Goal: Task Accomplishment & Management: Manage account settings

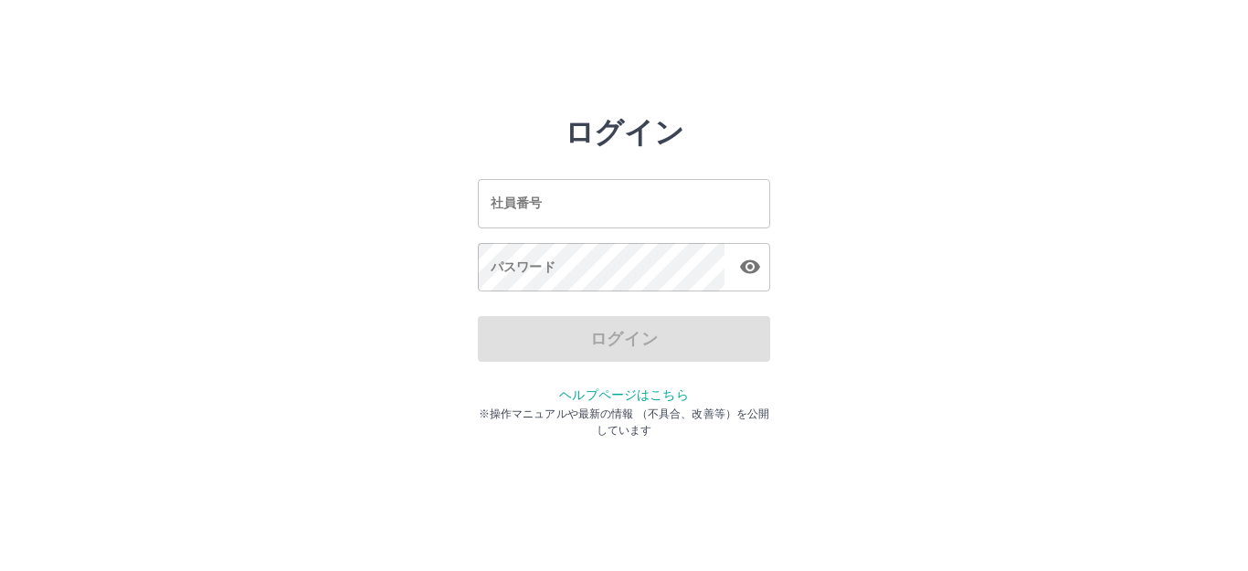
click at [579, 193] on input "社員番号" at bounding box center [624, 203] width 292 height 48
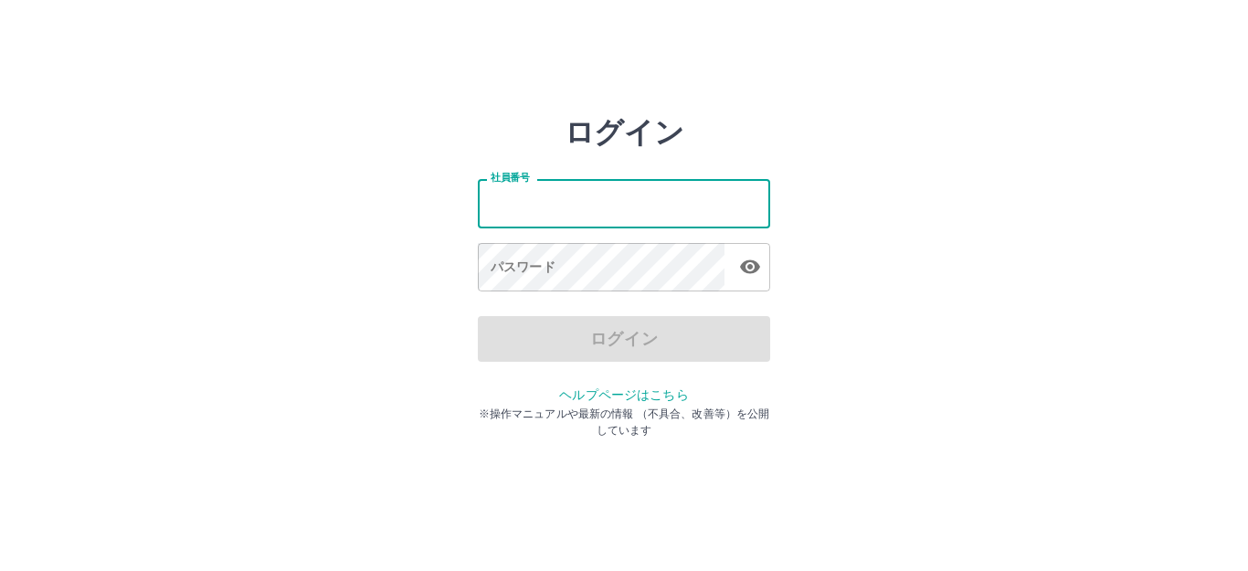
type input "*******"
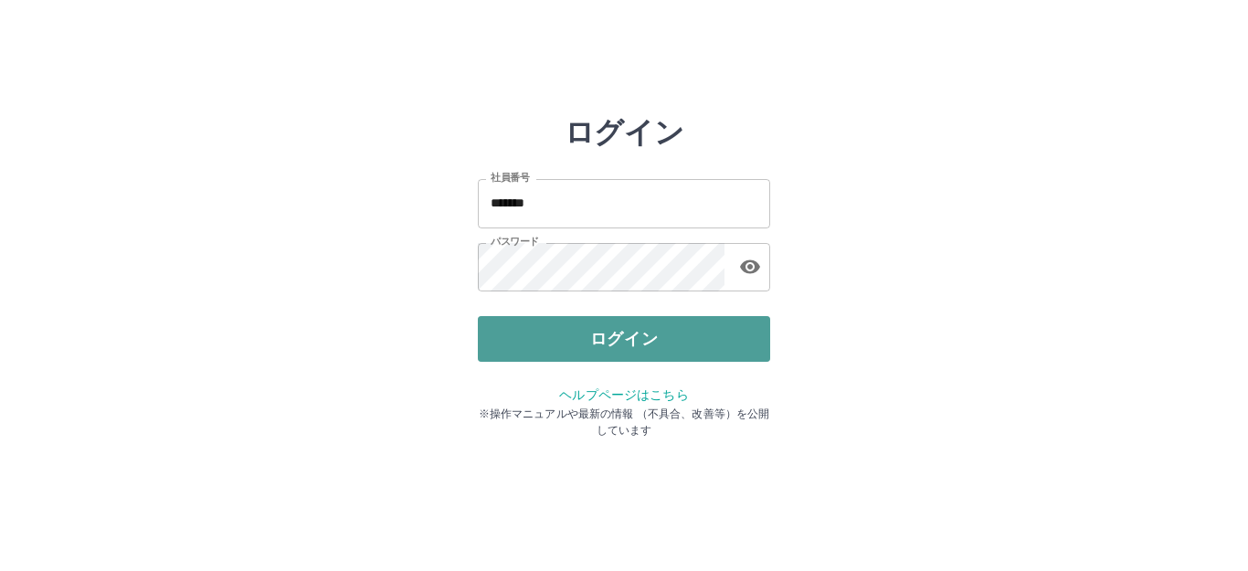
click at [627, 339] on button "ログイン" at bounding box center [624, 339] width 292 height 46
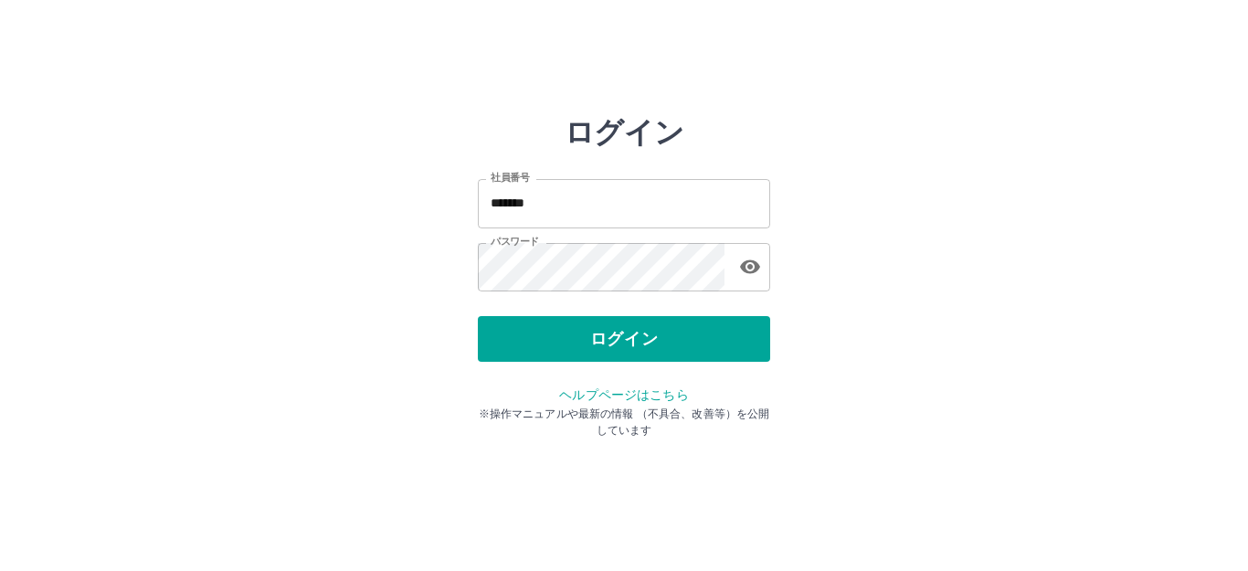
click at [575, 268] on div at bounding box center [624, 285] width 1248 height 571
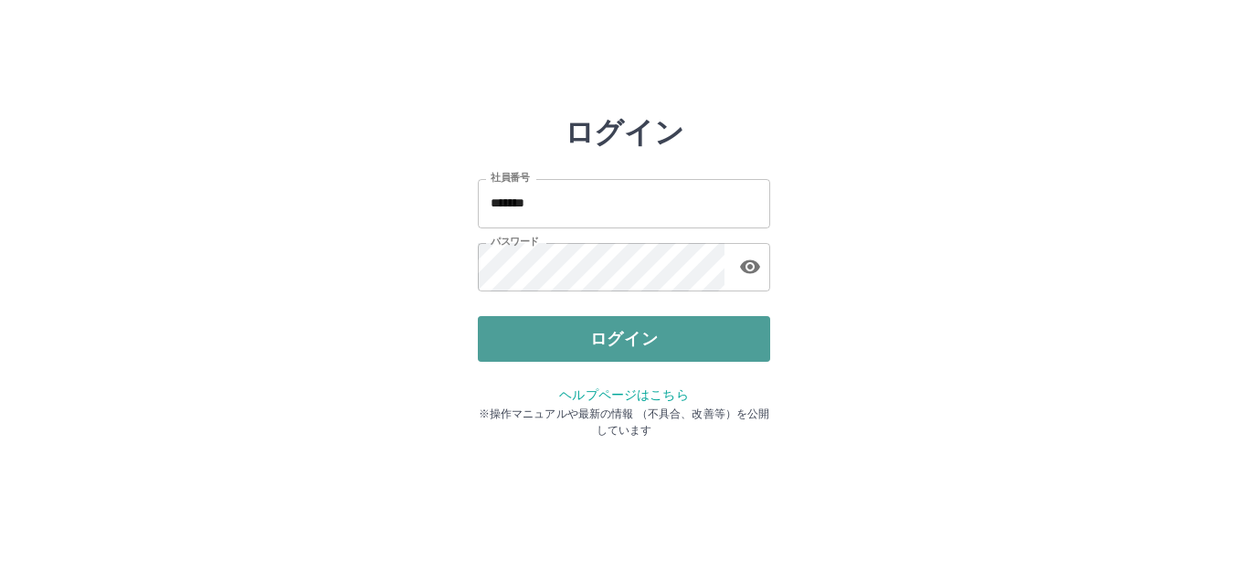
click at [558, 345] on button "ログイン" at bounding box center [624, 339] width 292 height 46
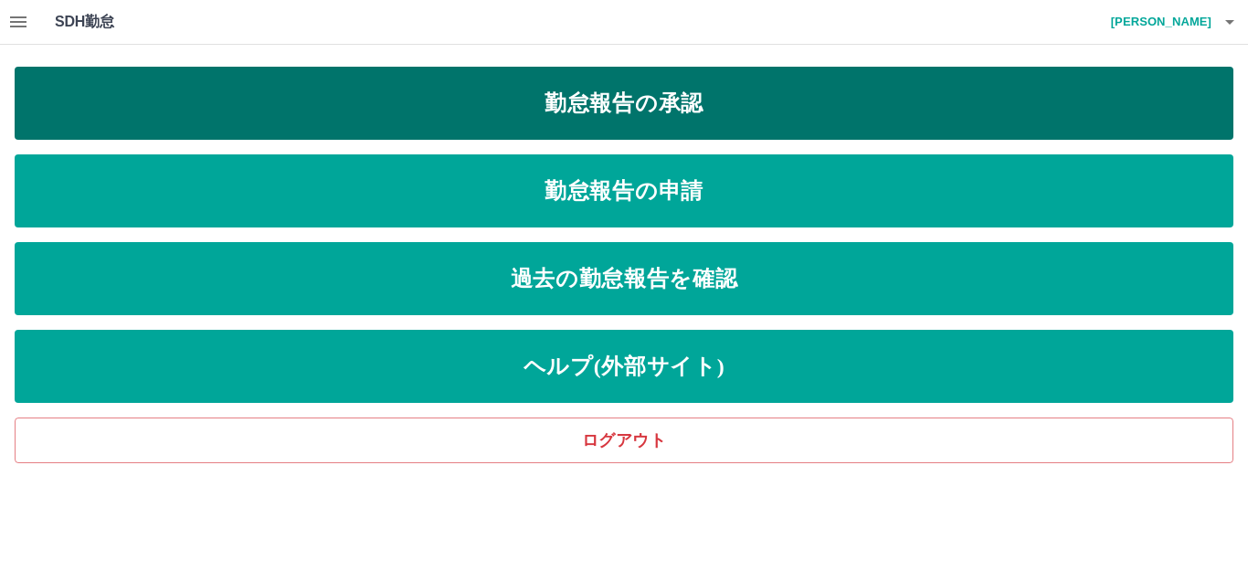
click at [589, 69] on link "勤怠報告の承認" at bounding box center [624, 103] width 1219 height 73
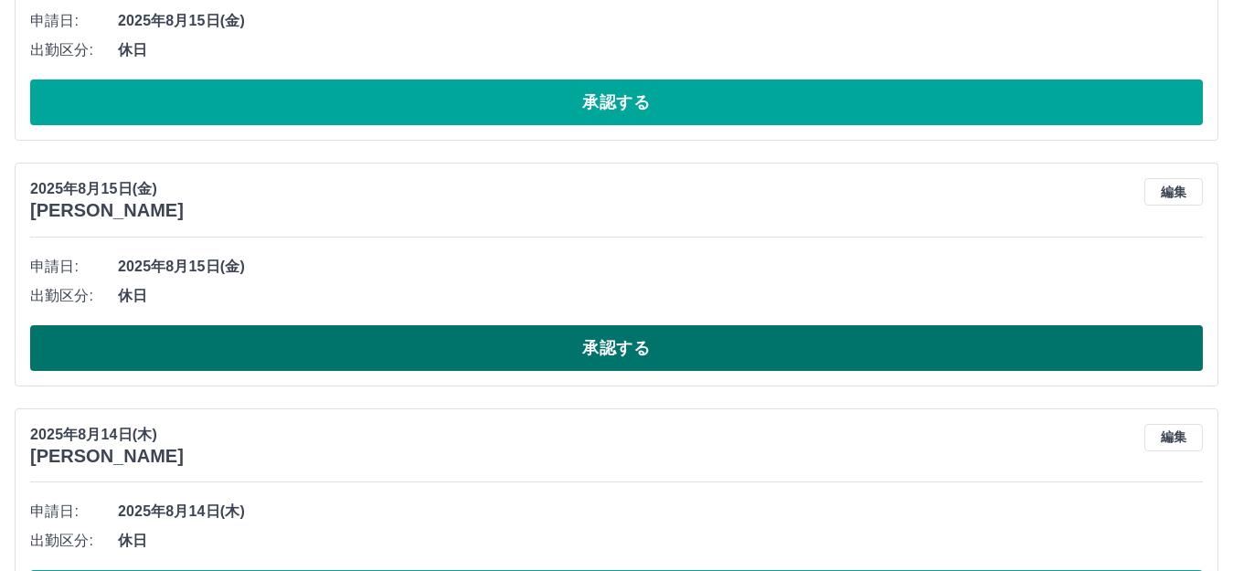
scroll to position [5675, 0]
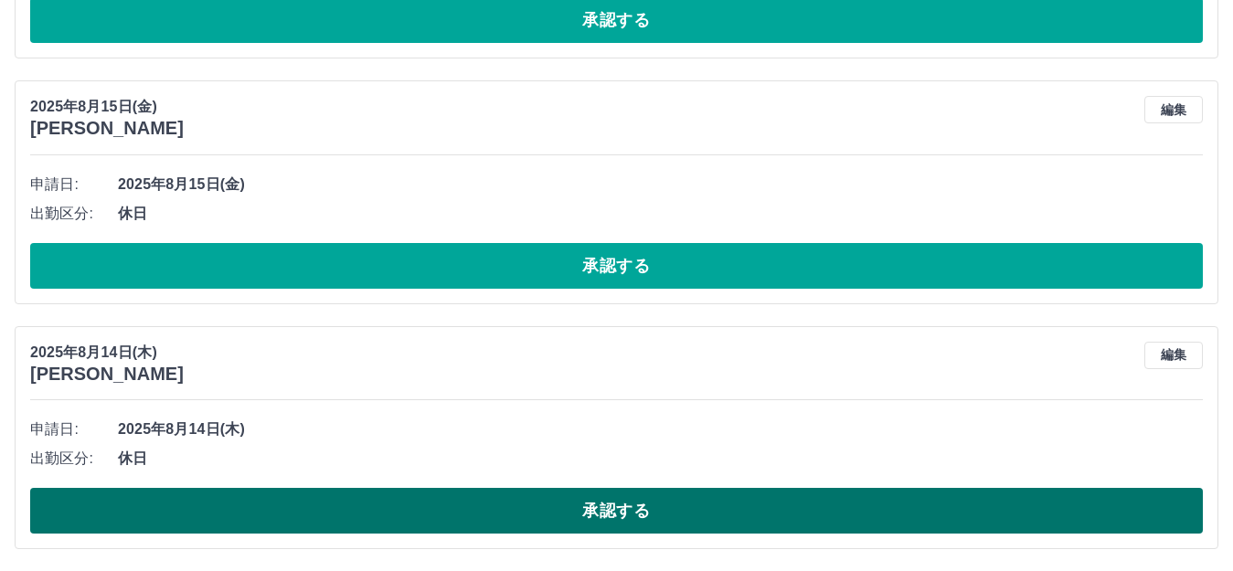
click at [573, 499] on button "承認する" at bounding box center [616, 511] width 1172 height 46
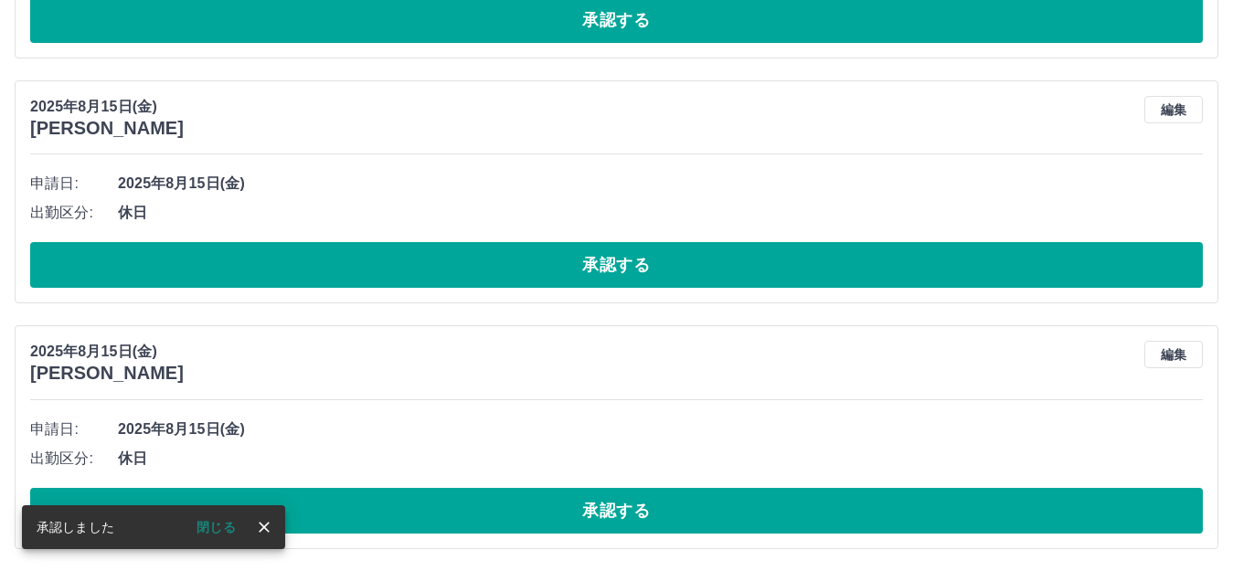
scroll to position [5430, 0]
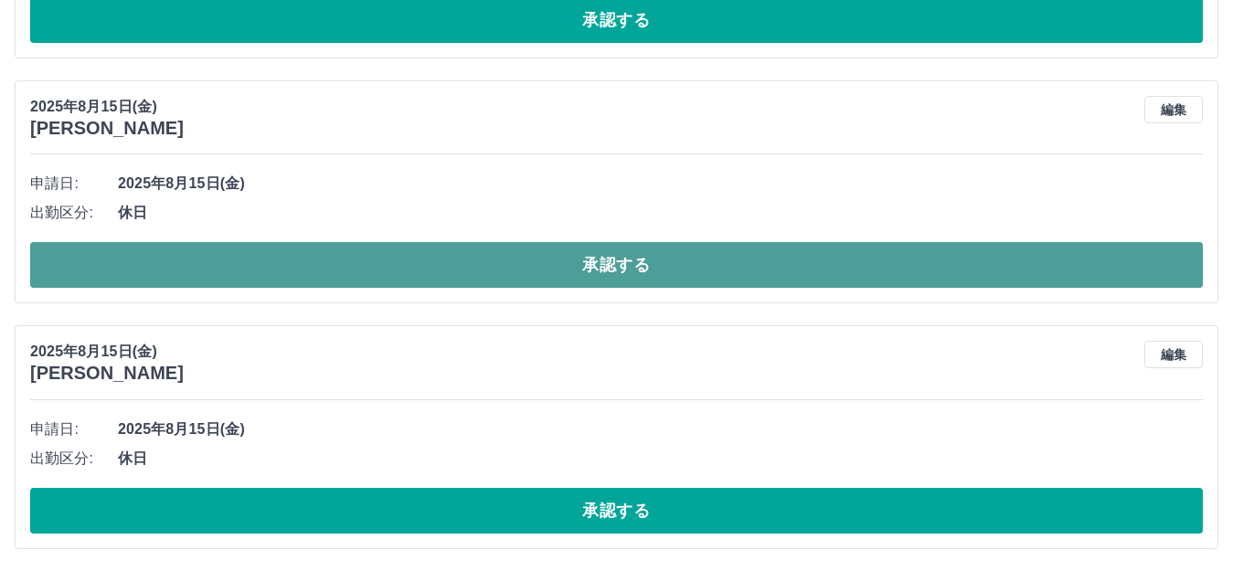
click at [489, 255] on button "承認する" at bounding box center [616, 265] width 1172 height 46
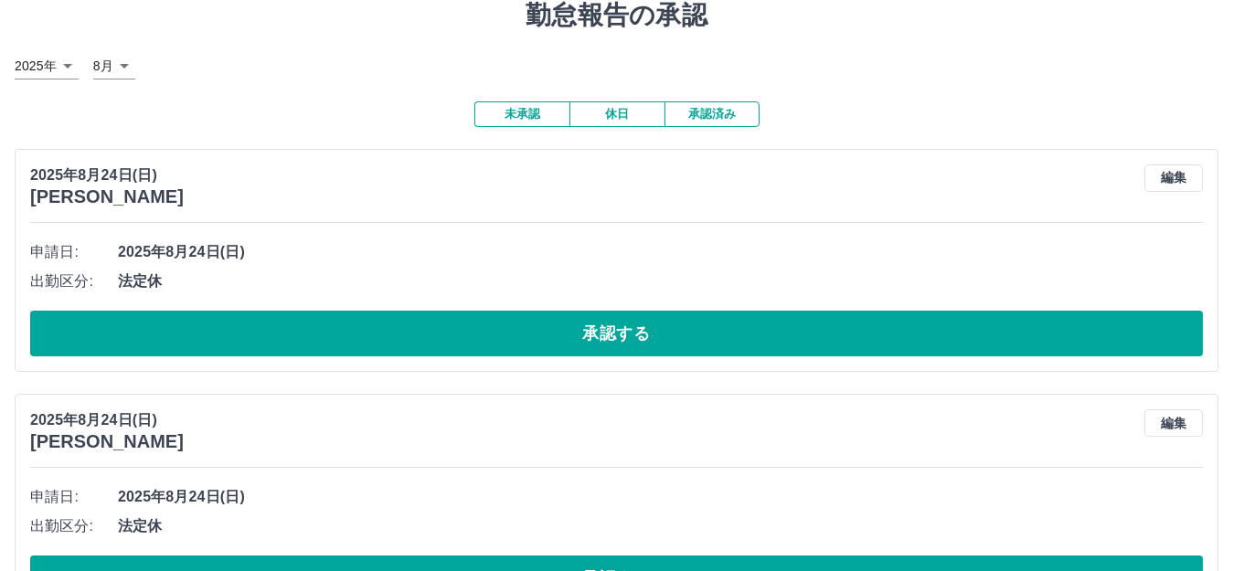
scroll to position [0, 0]
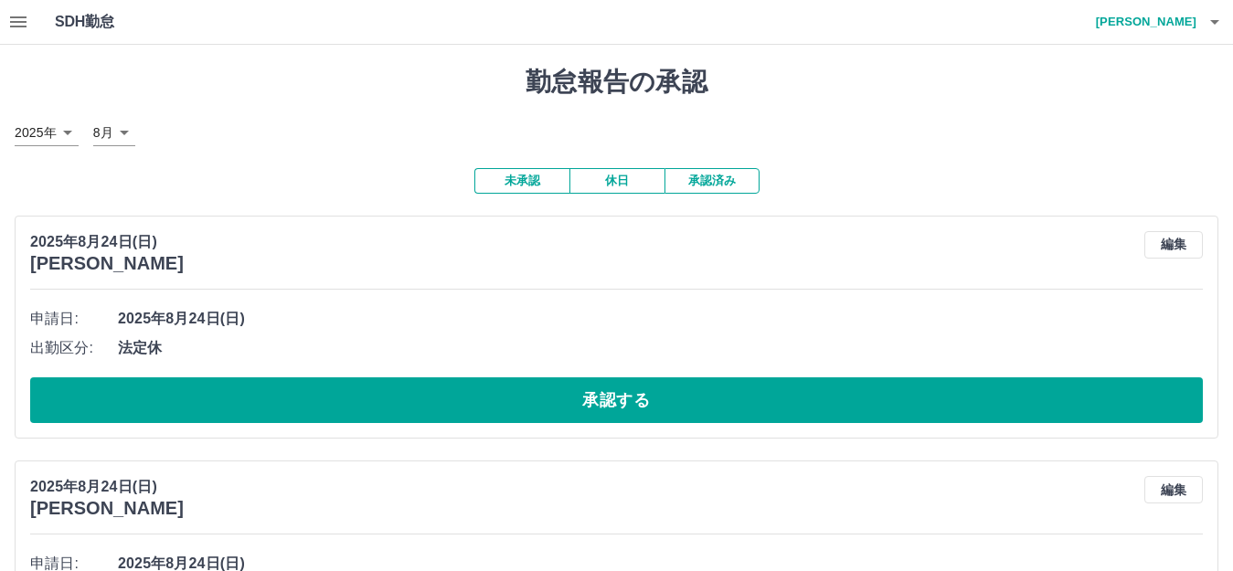
click at [694, 179] on button "承認済み" at bounding box center [711, 181] width 95 height 26
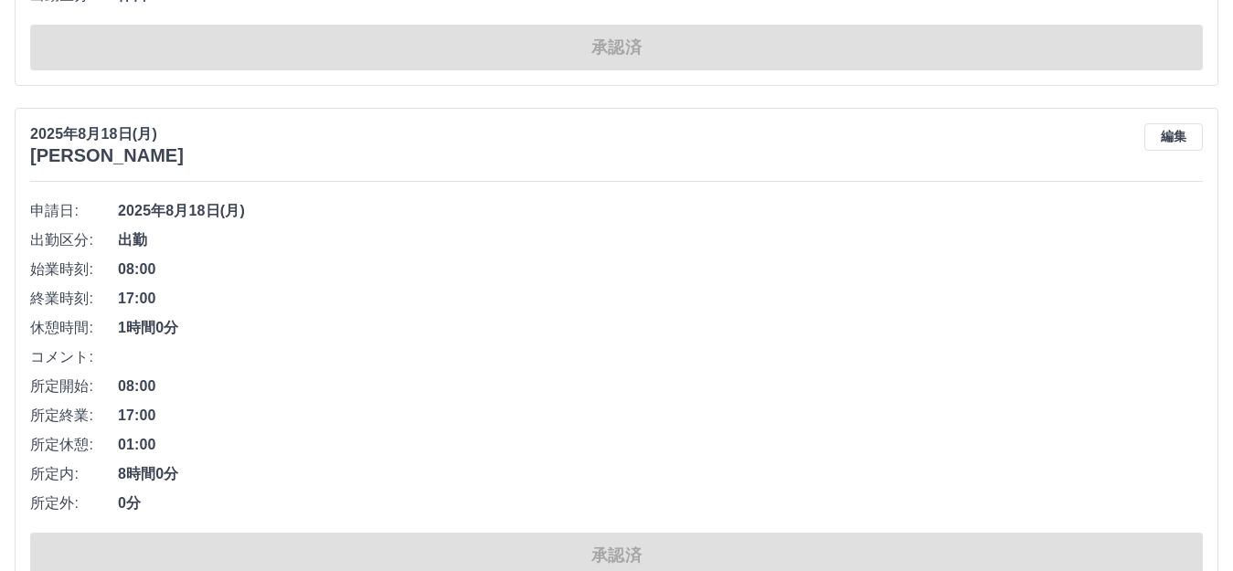
scroll to position [10318, 0]
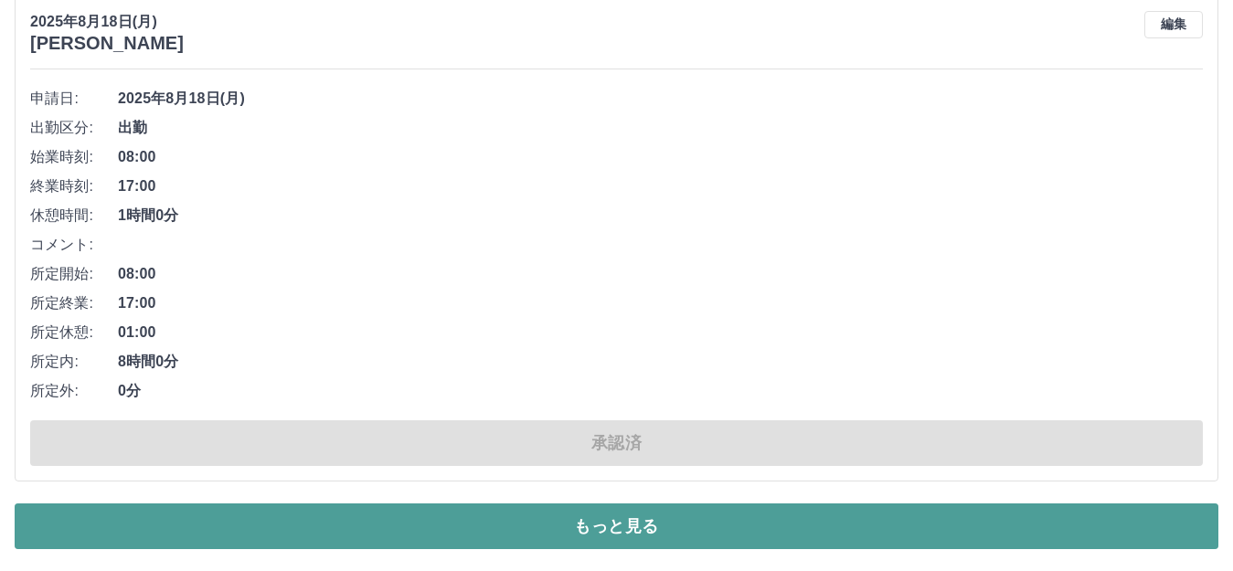
click at [752, 506] on button "もっと見る" at bounding box center [617, 527] width 1204 height 46
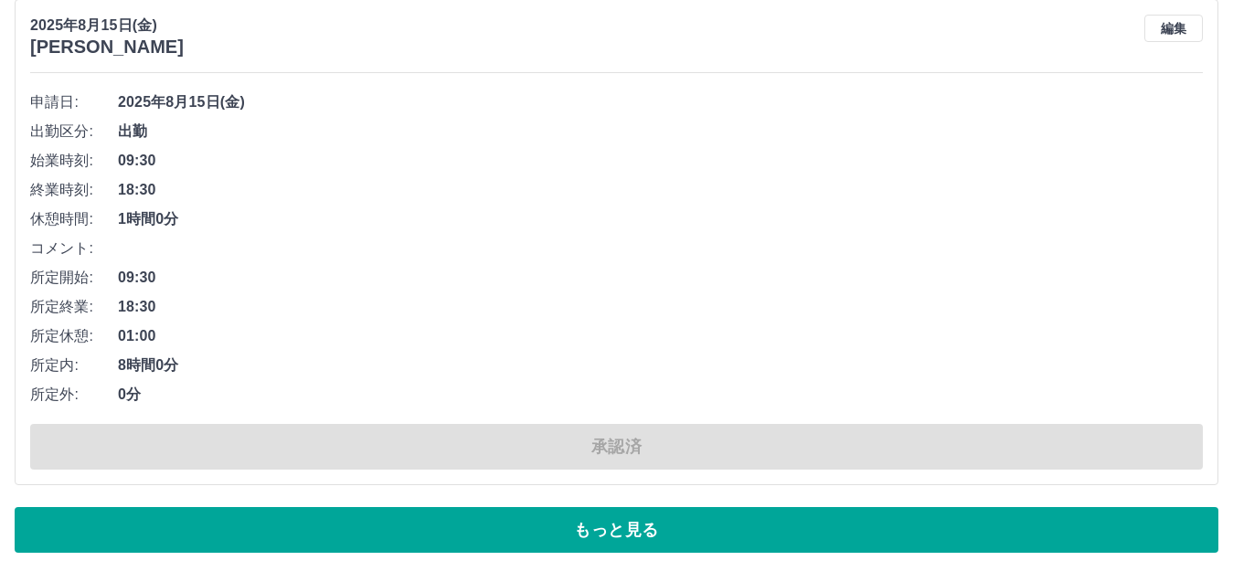
scroll to position [19344, 0]
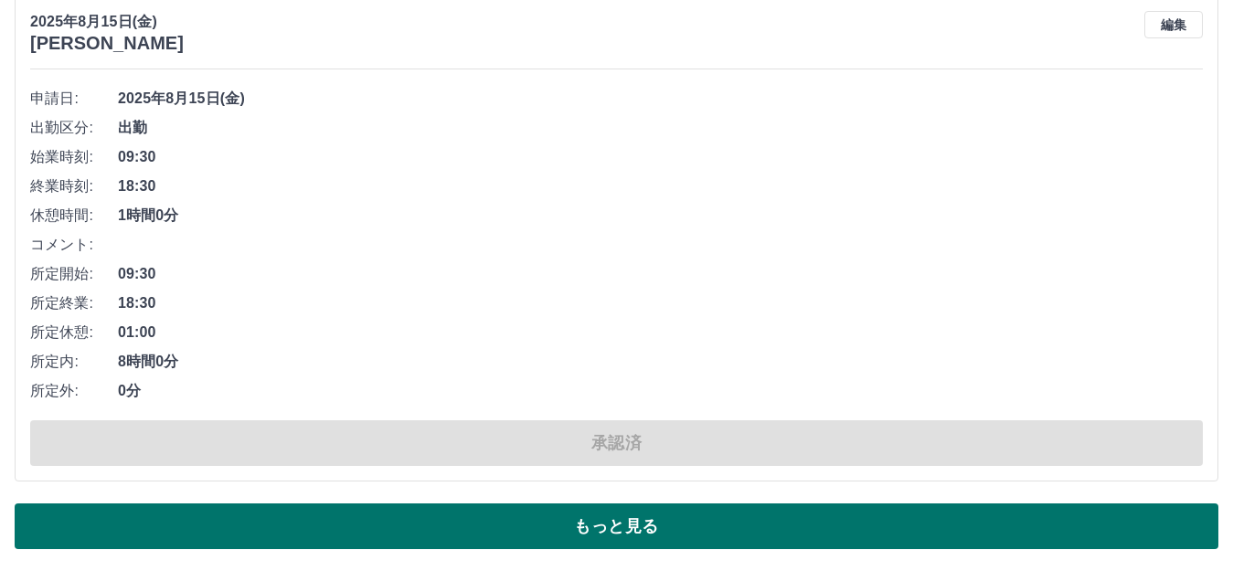
click at [476, 525] on button "もっと見る" at bounding box center [617, 527] width 1204 height 46
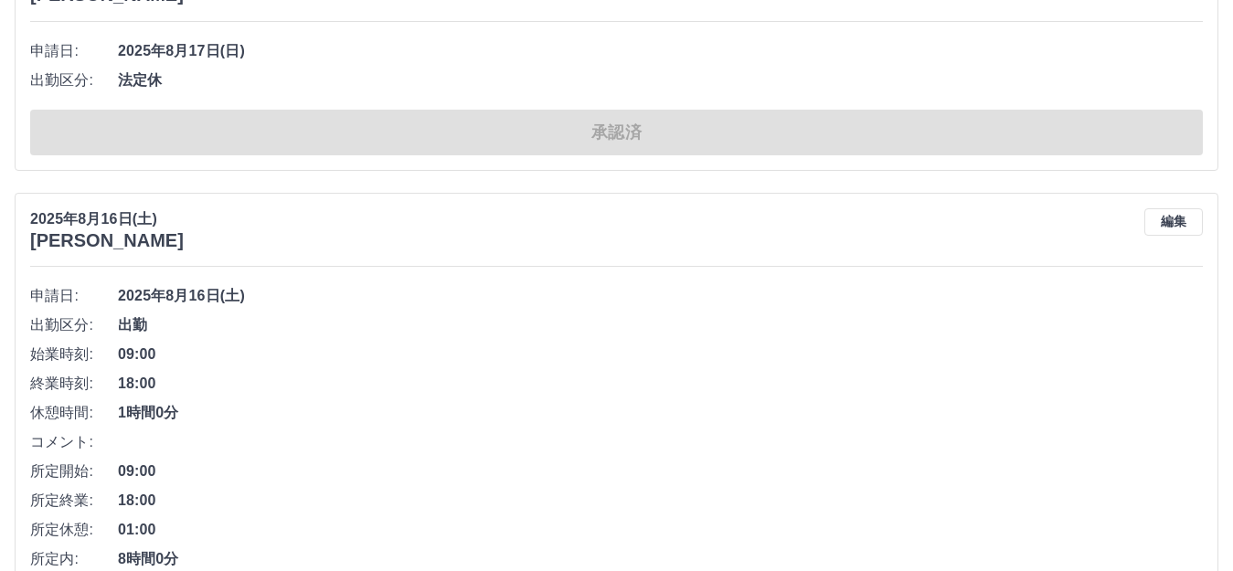
scroll to position [14226, 0]
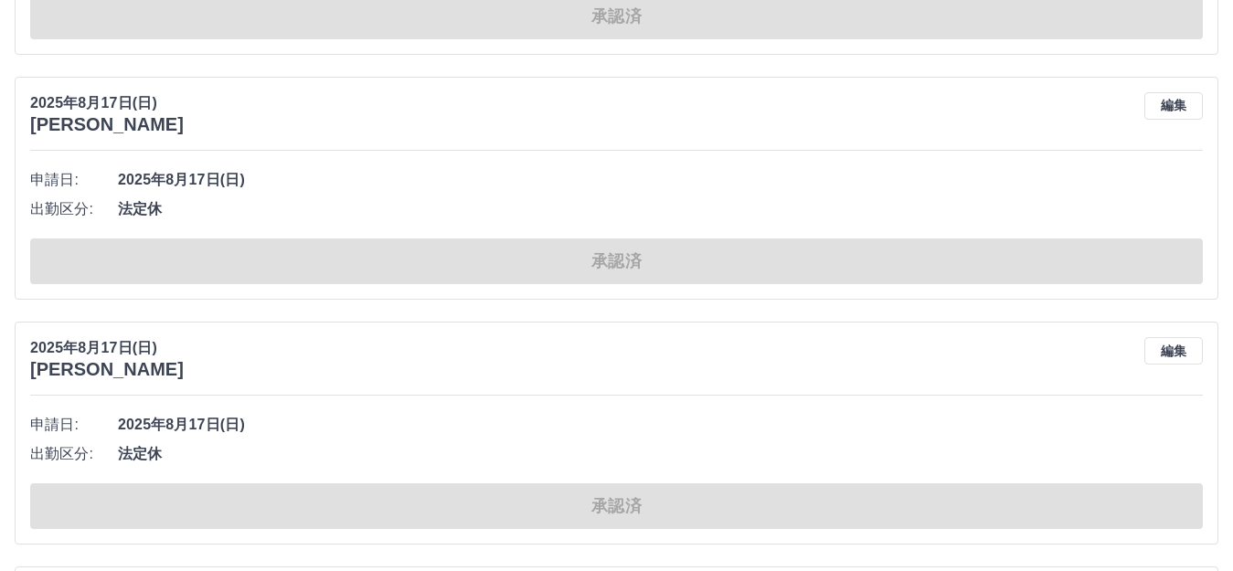
click at [444, 251] on div "申請日: [DATE] 出勤区分: 法定休 承認済" at bounding box center [616, 224] width 1172 height 119
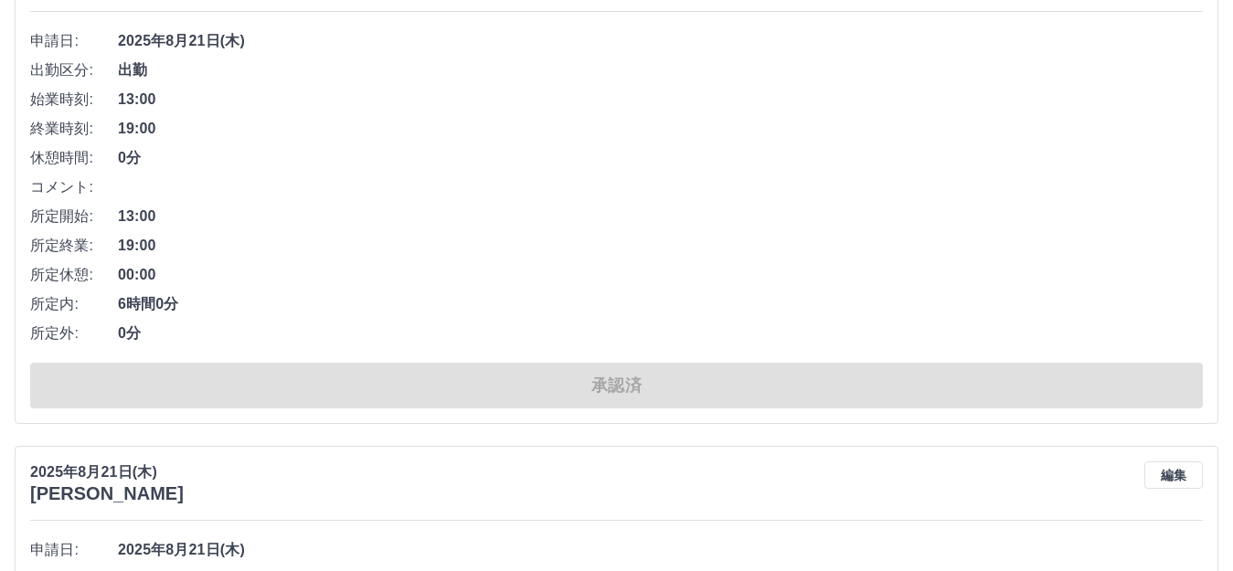
scroll to position [0, 0]
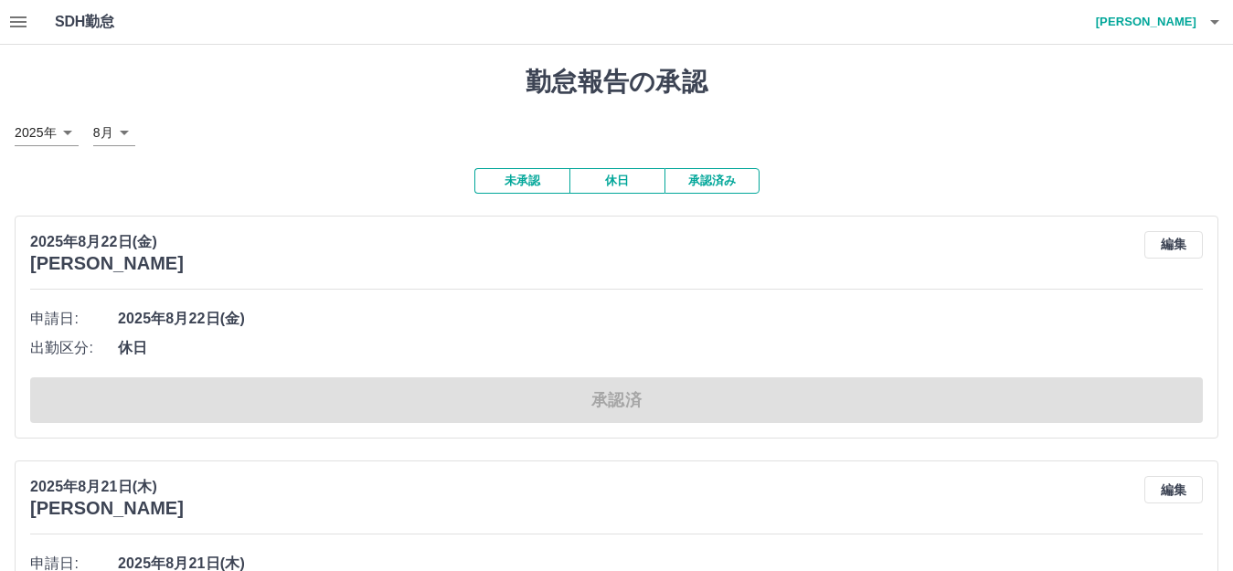
click at [511, 186] on button "未承認" at bounding box center [521, 181] width 95 height 26
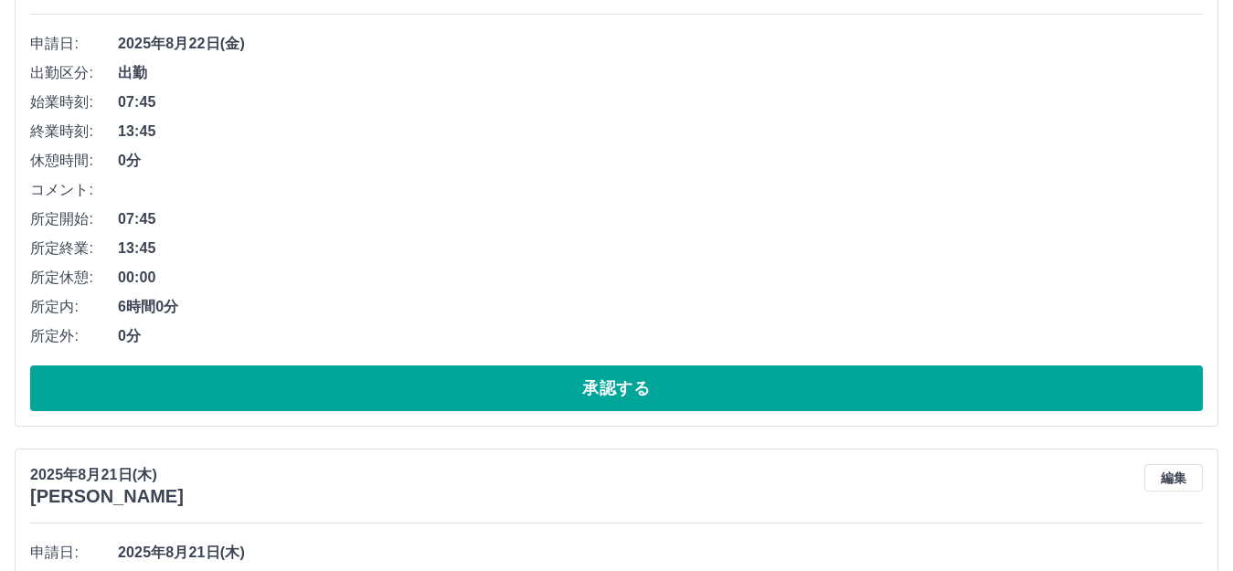
scroll to position [5184, 0]
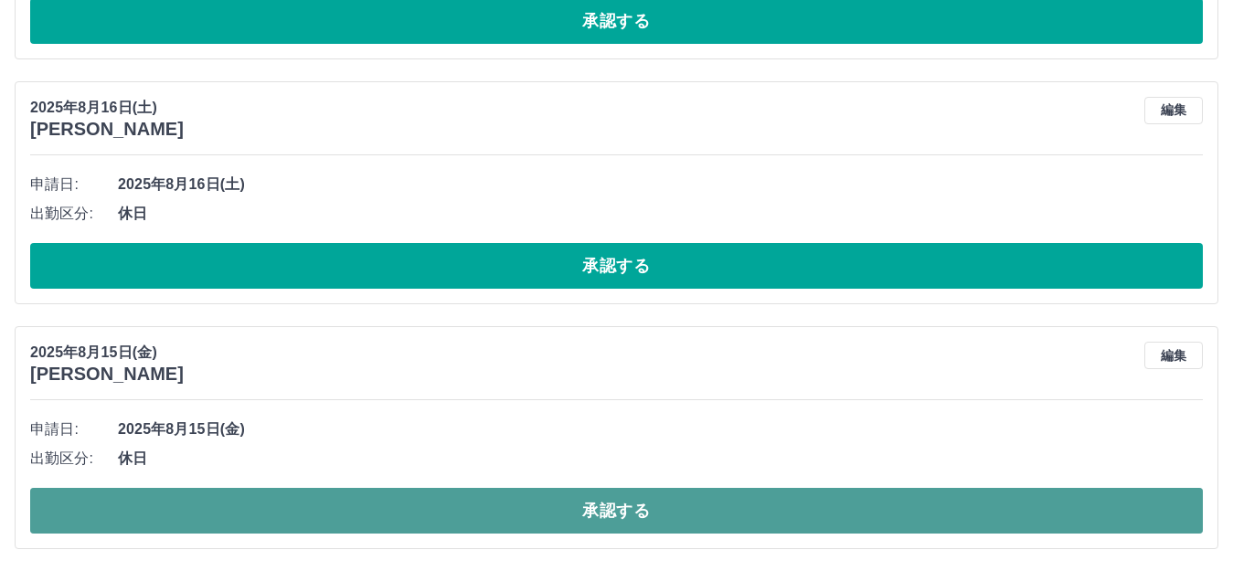
click at [531, 515] on button "承認する" at bounding box center [616, 511] width 1172 height 46
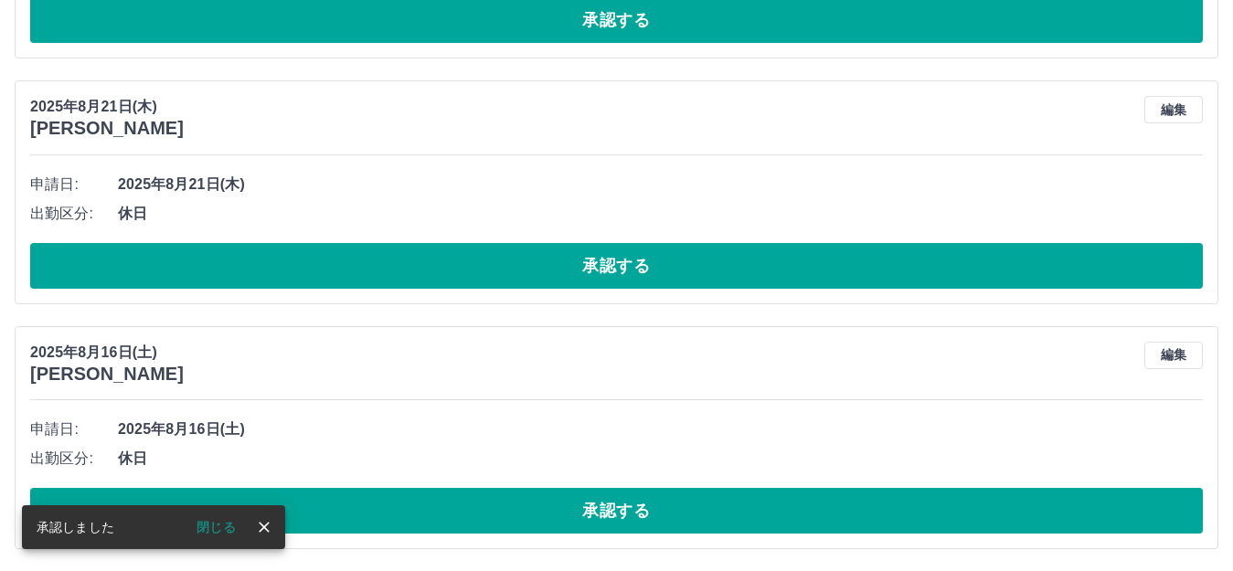
scroll to position [4939, 0]
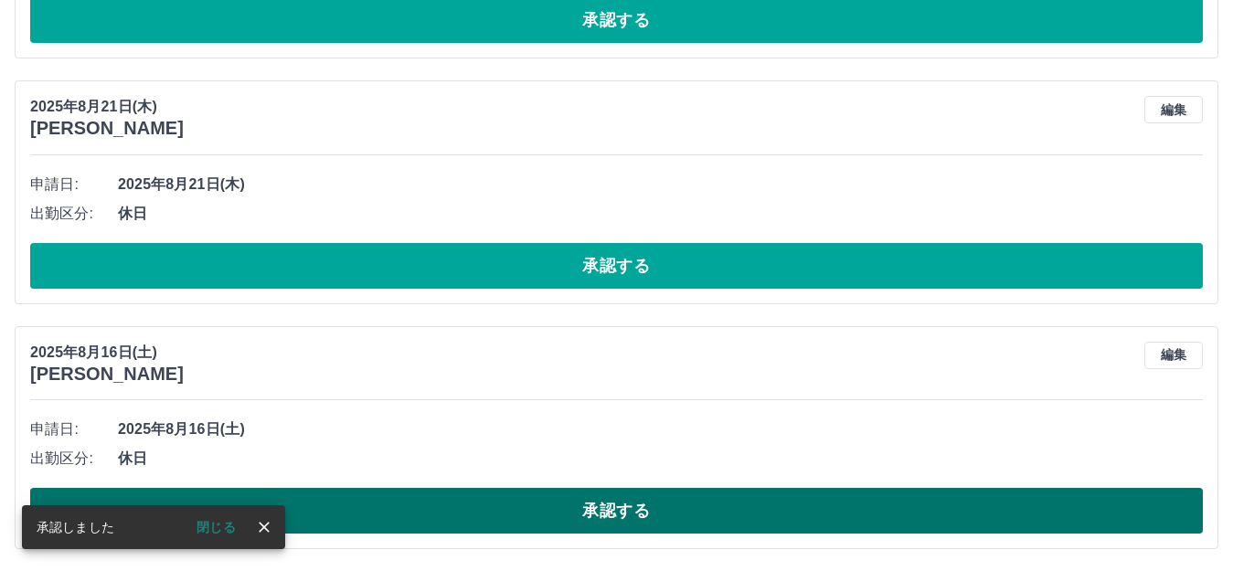
click at [550, 516] on button "承認する" at bounding box center [616, 511] width 1172 height 46
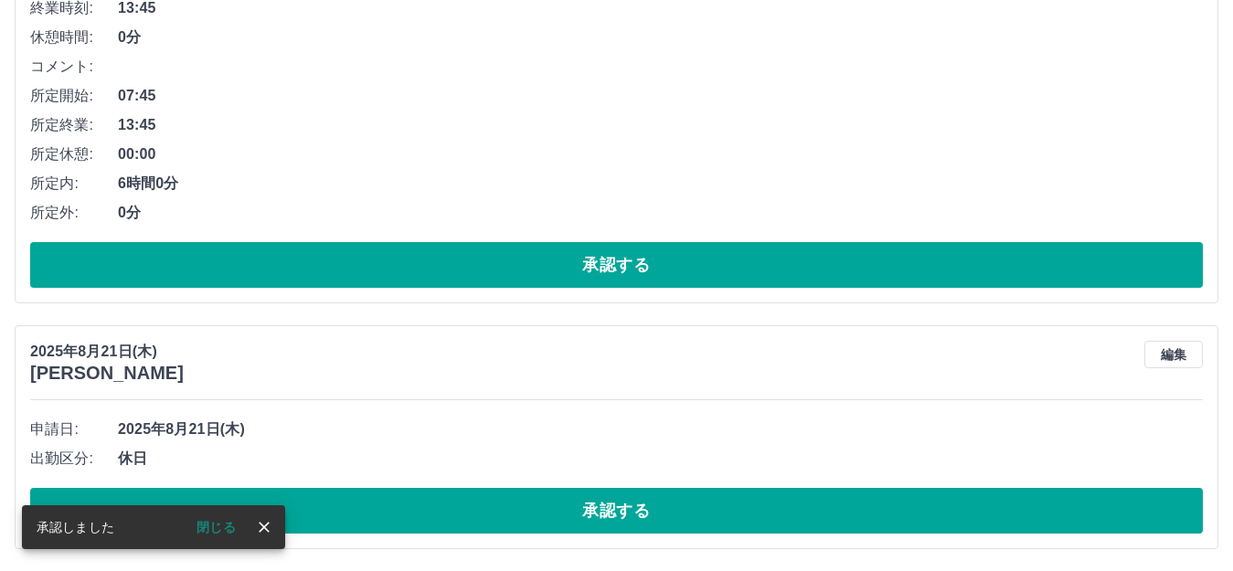
scroll to position [4694, 0]
click at [557, 493] on button "承認する" at bounding box center [616, 511] width 1172 height 46
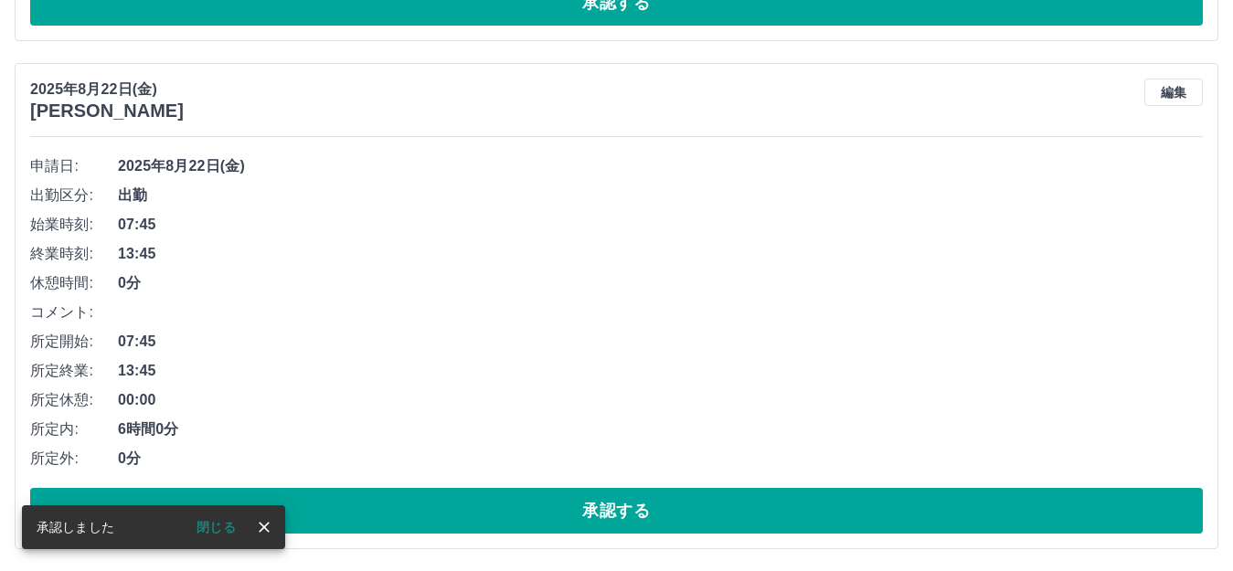
scroll to position [4449, 0]
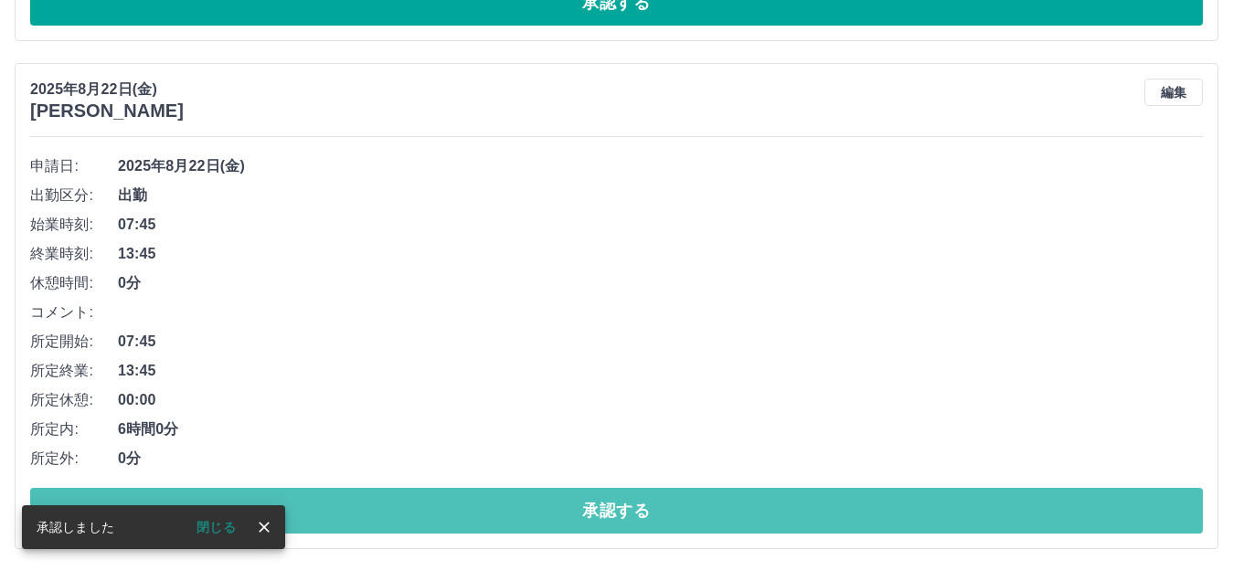
click at [579, 504] on button "承認する" at bounding box center [616, 511] width 1172 height 46
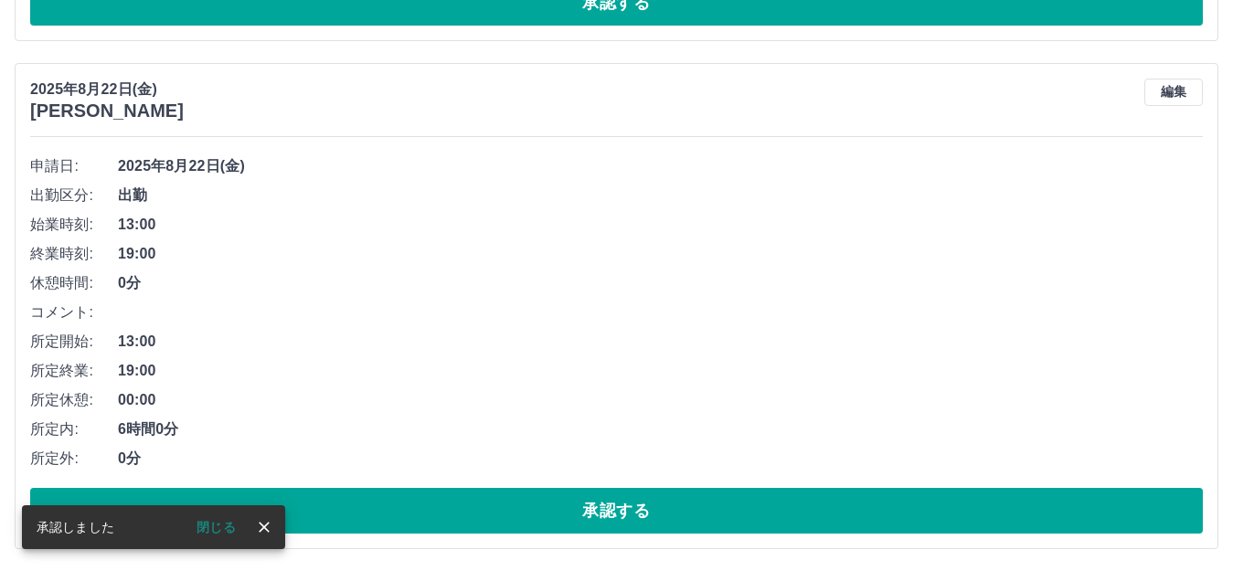
scroll to position [3941, 0]
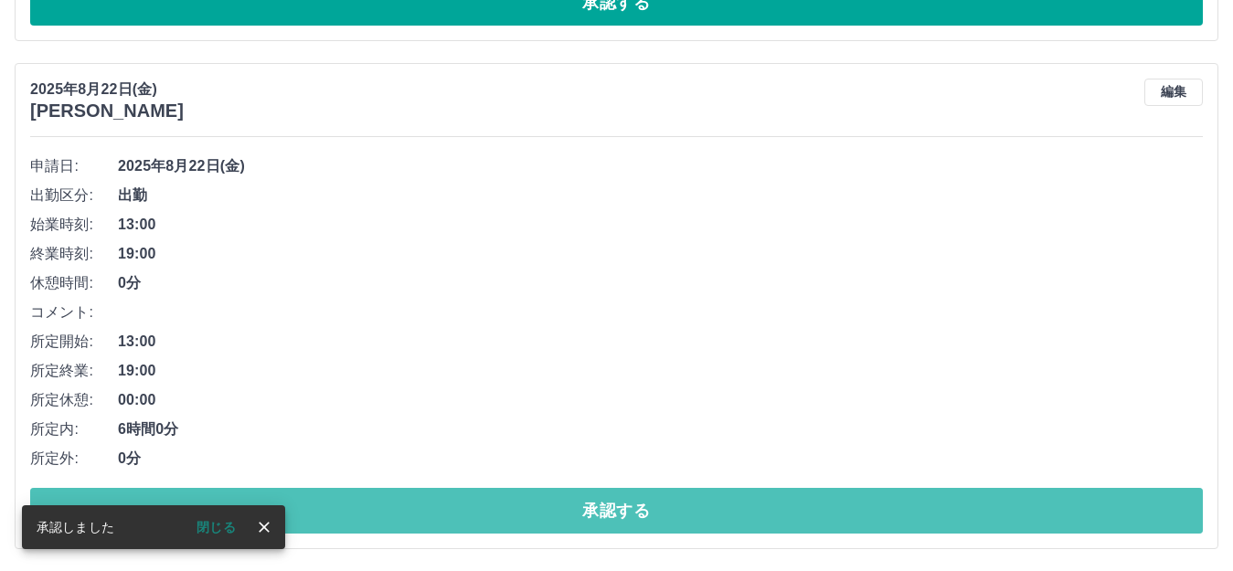
click at [579, 504] on button "承認する" at bounding box center [616, 511] width 1172 height 46
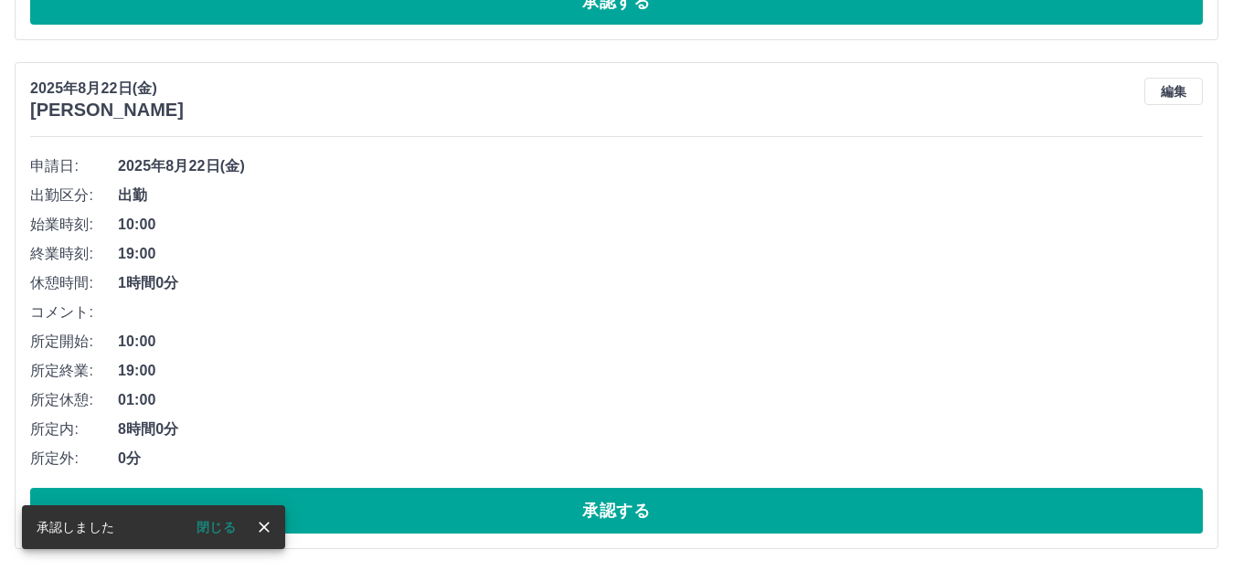
scroll to position [3432, 0]
click at [579, 510] on button "承認する" at bounding box center [616, 511] width 1172 height 46
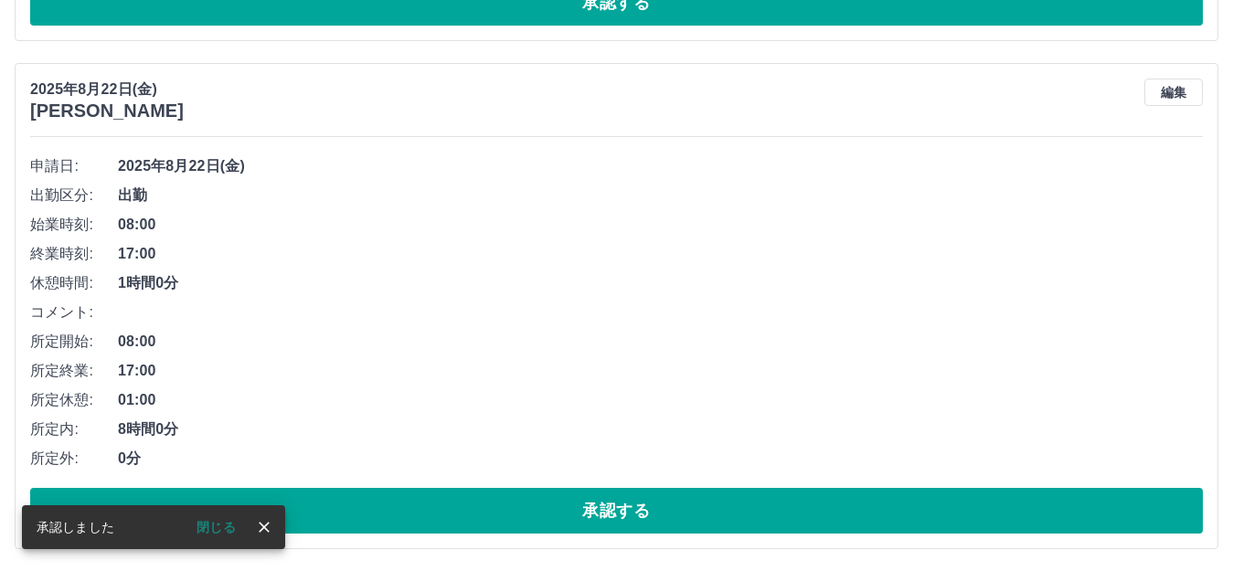
scroll to position [2923, 0]
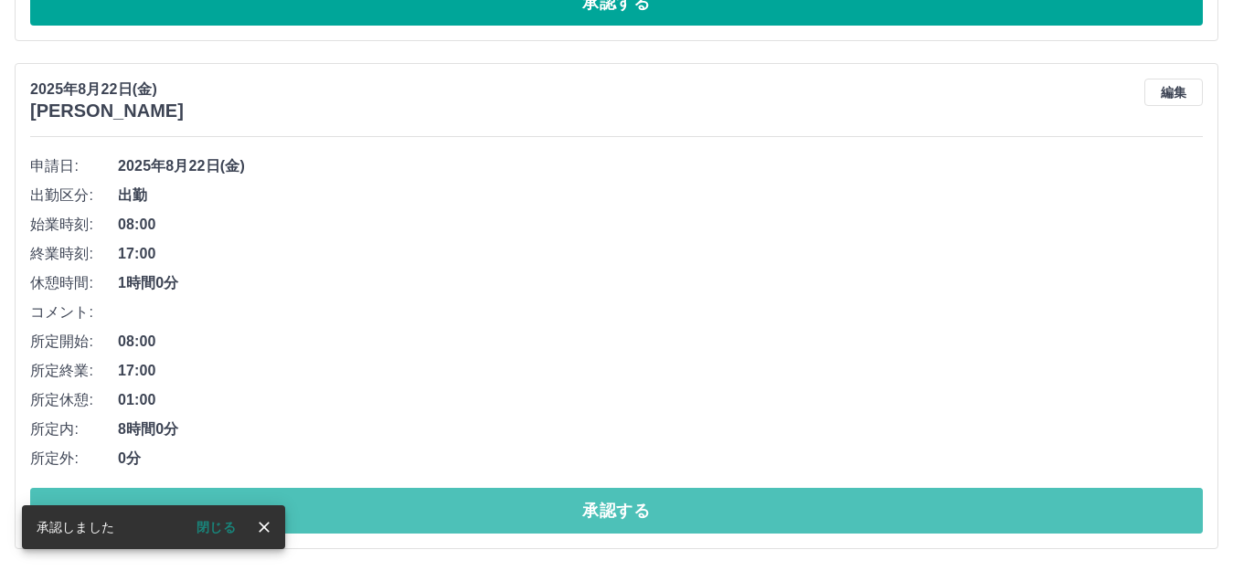
click at [599, 511] on button "承認する" at bounding box center [616, 511] width 1172 height 46
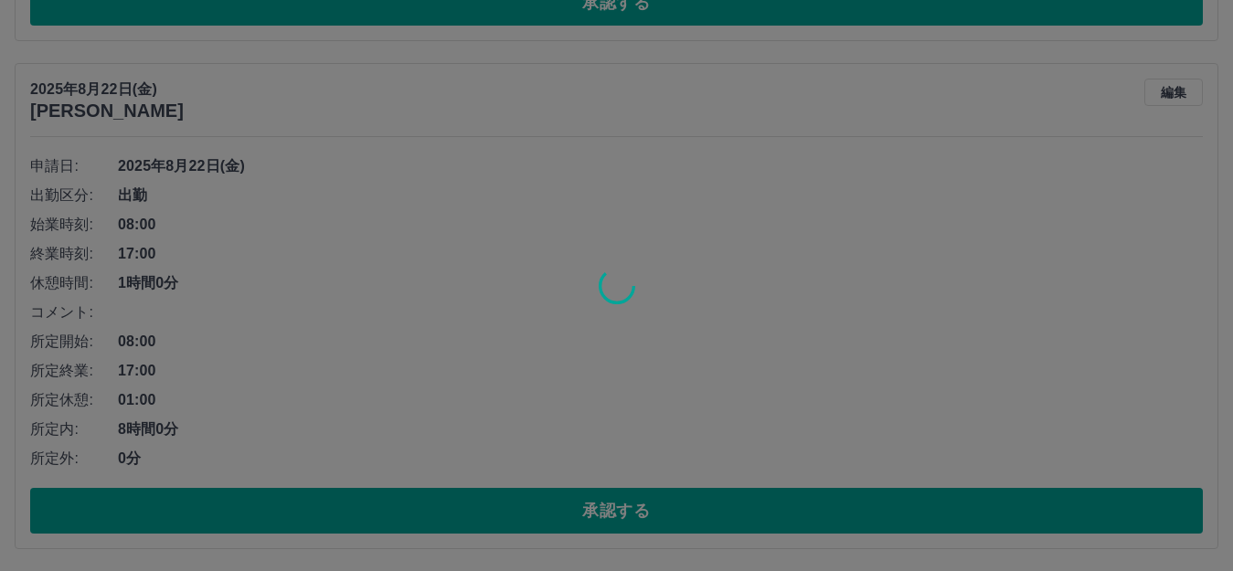
scroll to position [2415, 0]
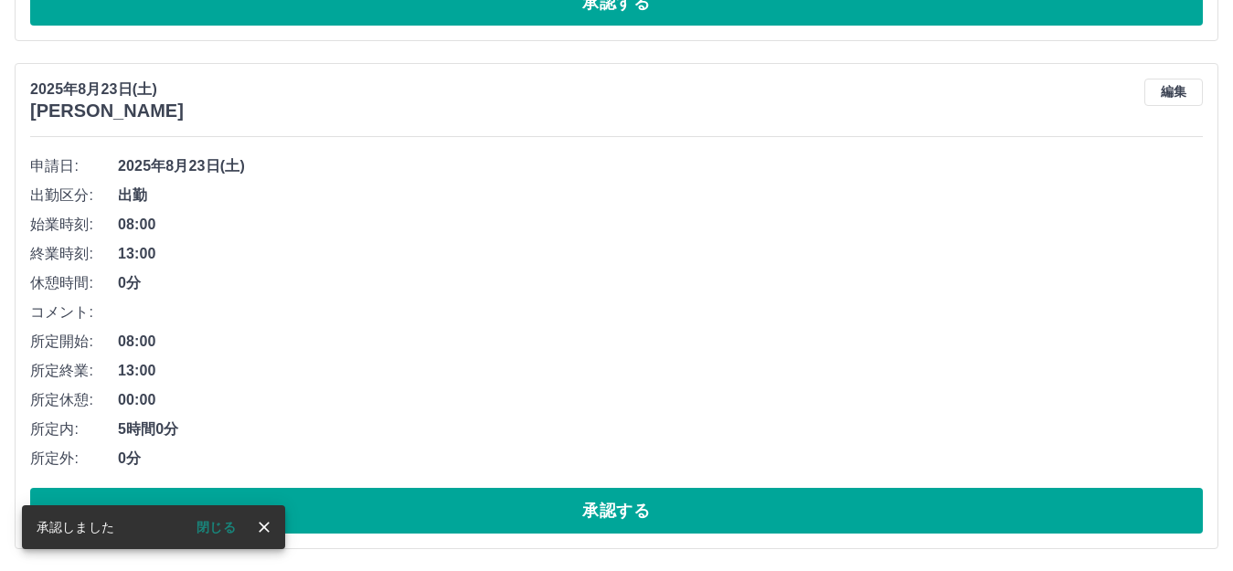
click at [599, 511] on button "承認する" at bounding box center [616, 511] width 1172 height 46
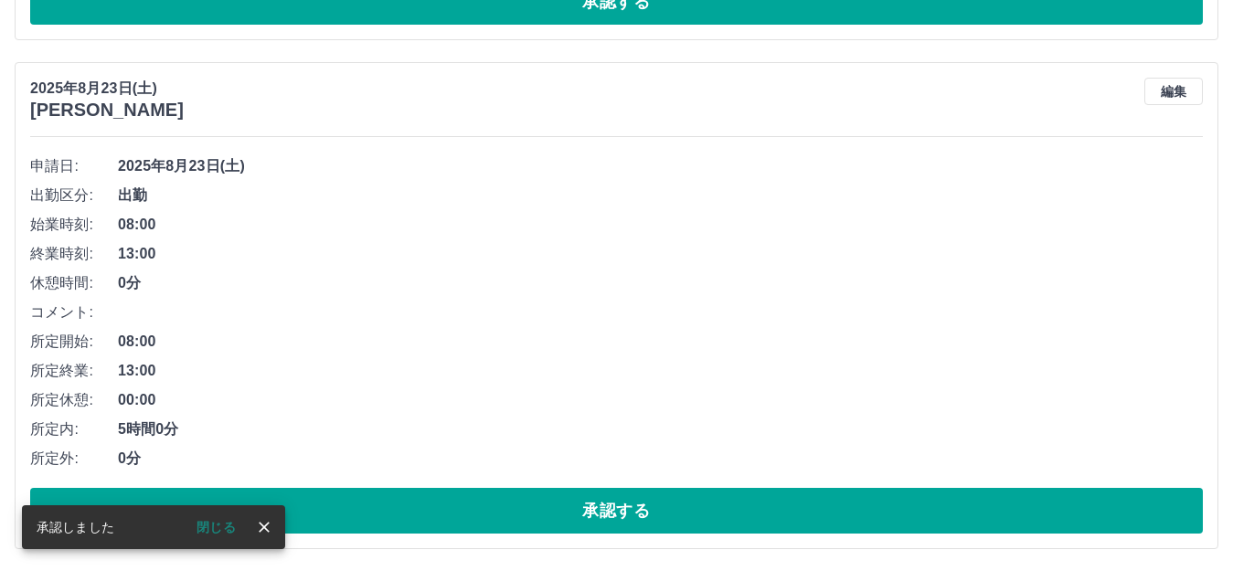
scroll to position [1907, 0]
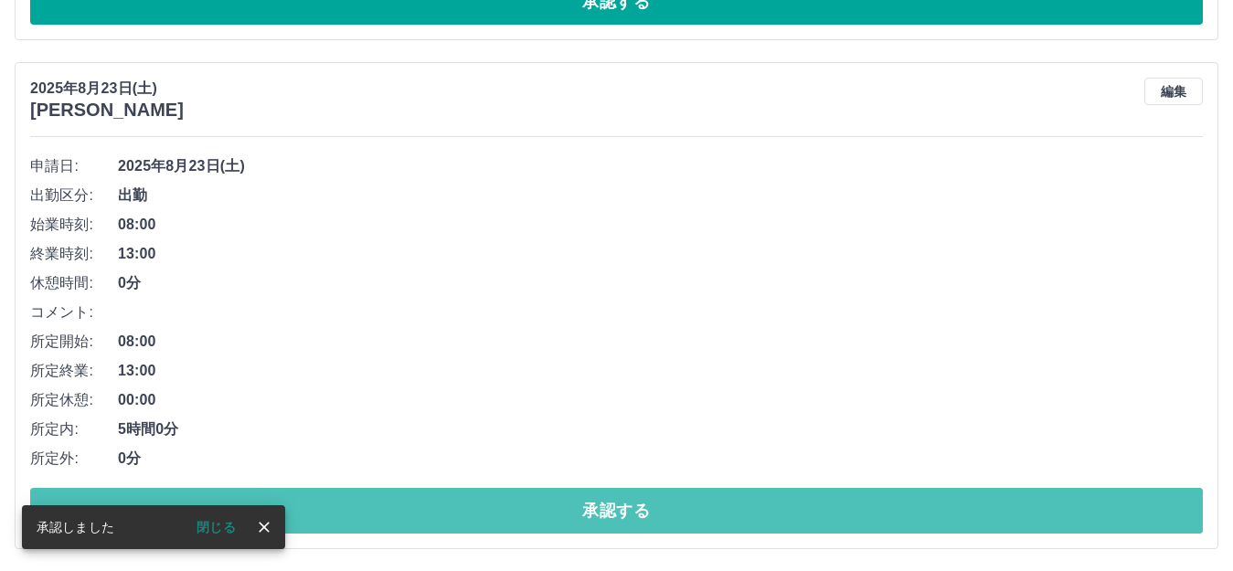
click at [599, 511] on button "承認する" at bounding box center [616, 511] width 1172 height 46
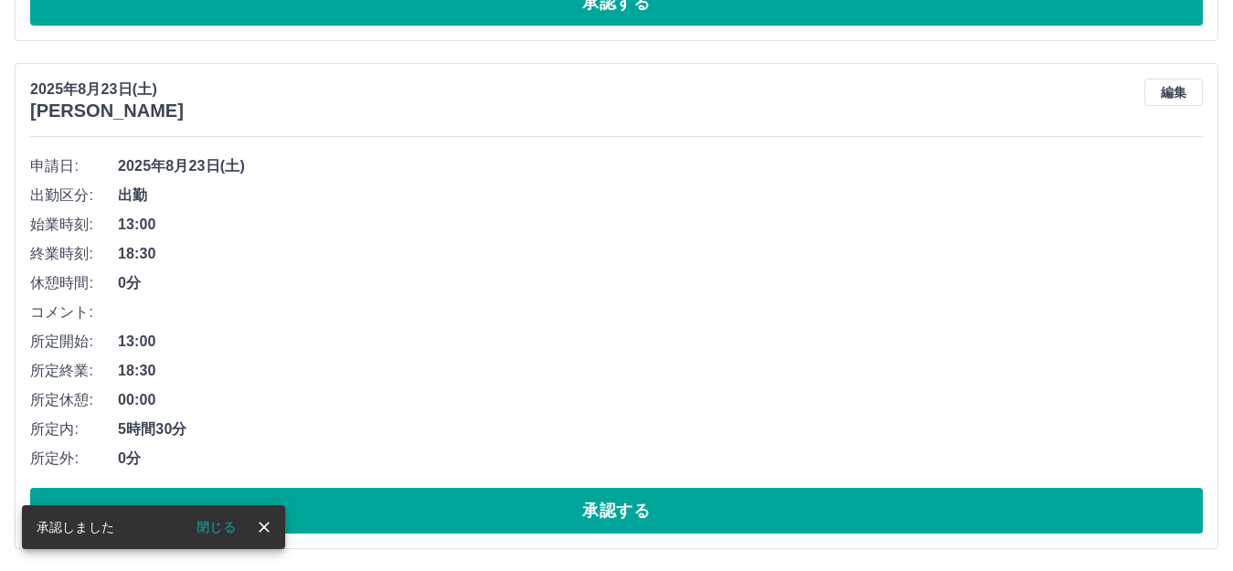
scroll to position [1398, 0]
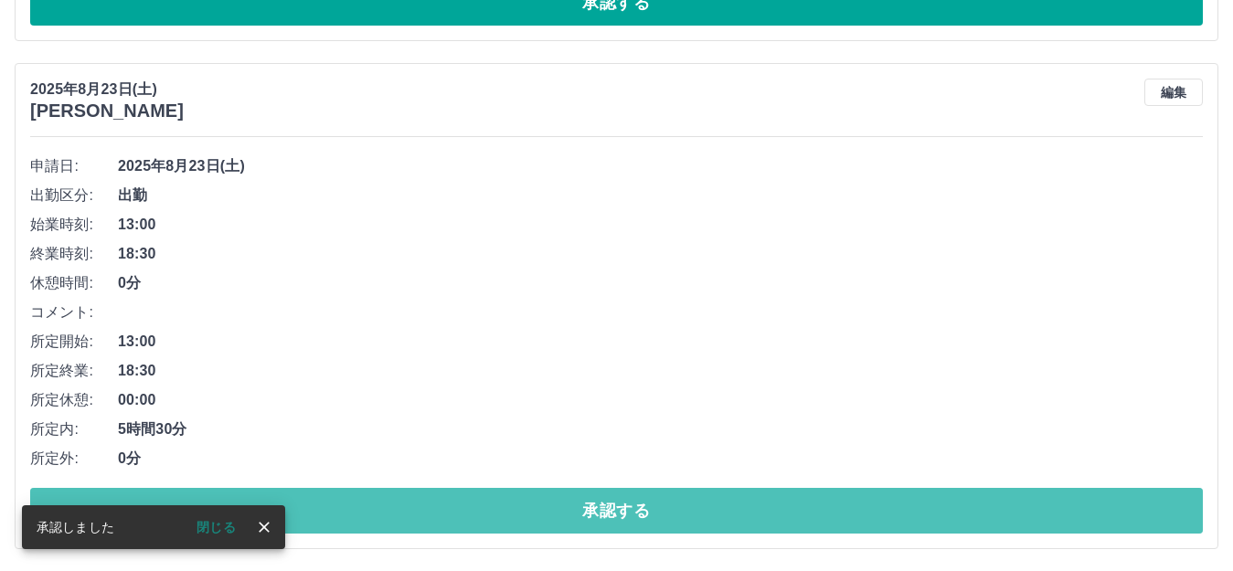
click at [599, 511] on button "承認する" at bounding box center [616, 511] width 1172 height 46
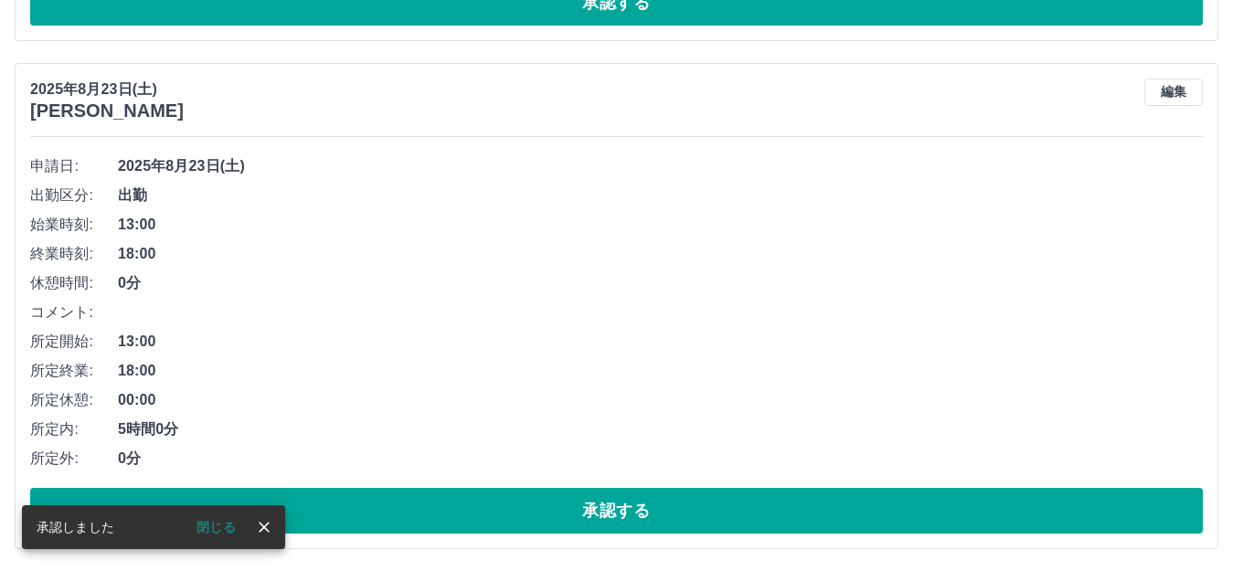
scroll to position [890, 0]
click at [610, 504] on button "承認する" at bounding box center [616, 511] width 1172 height 46
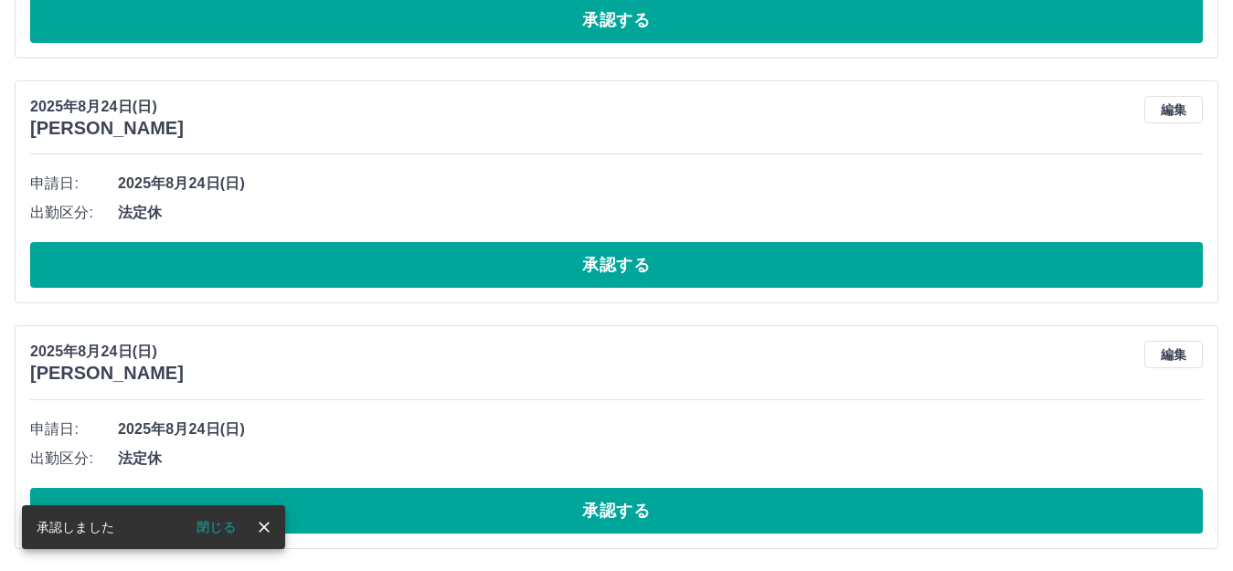
scroll to position [382, 0]
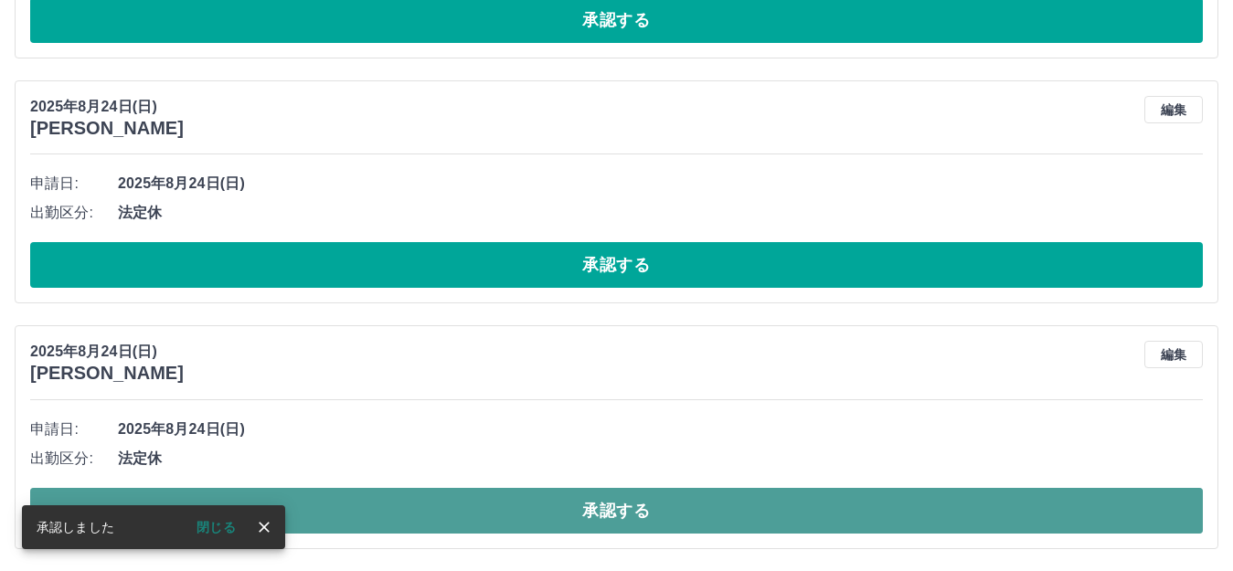
click at [644, 508] on button "承認する" at bounding box center [616, 511] width 1172 height 46
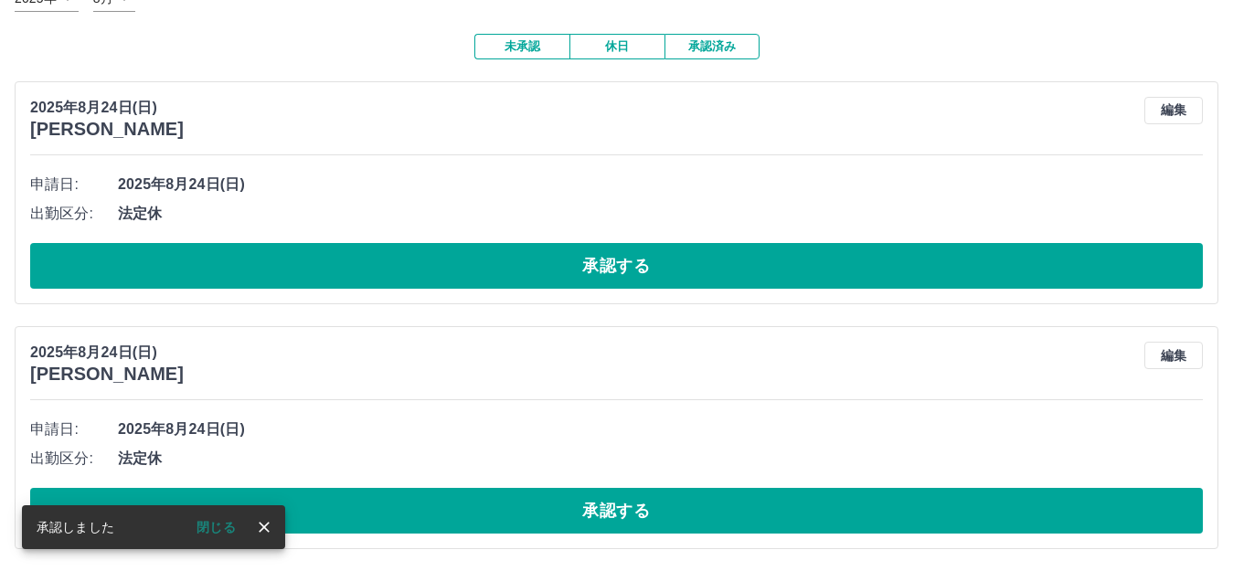
scroll to position [136, 0]
click at [645, 508] on button "承認する" at bounding box center [616, 511] width 1172 height 46
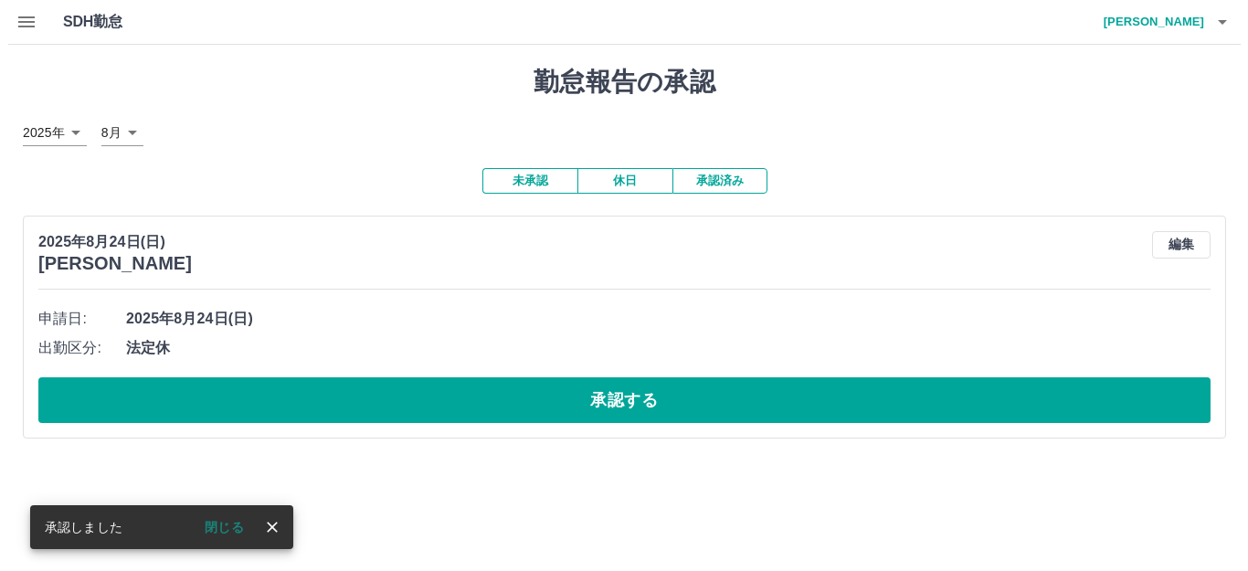
scroll to position [0, 0]
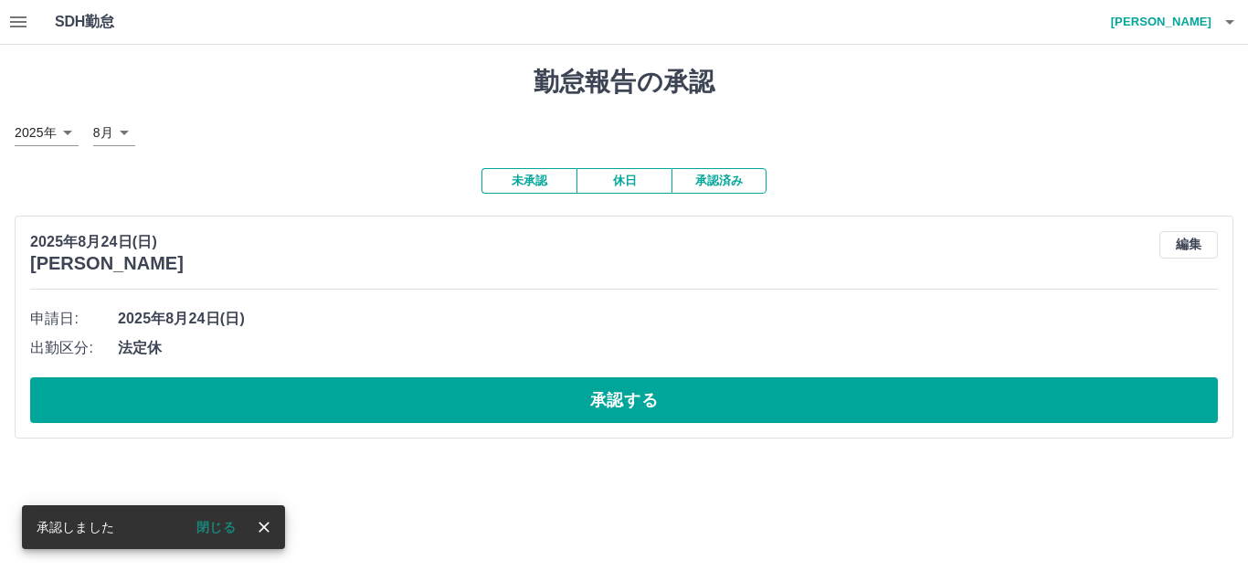
click at [610, 390] on button "承認する" at bounding box center [624, 400] width 1188 height 46
